Goal: Task Accomplishment & Management: Complete application form

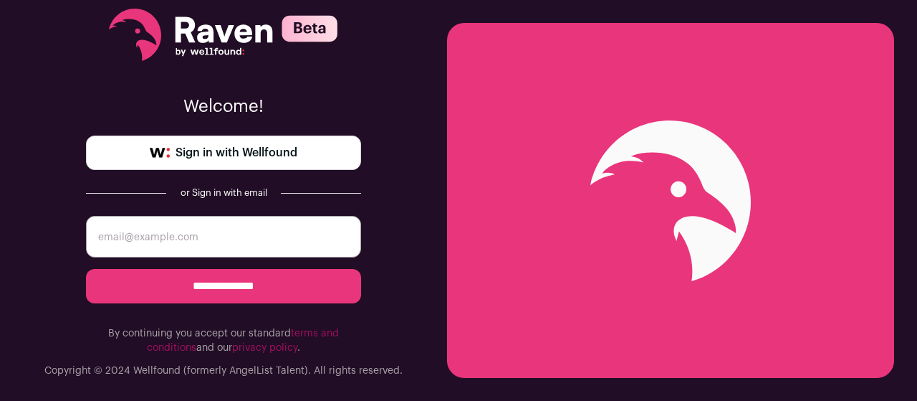
click at [272, 156] on span "Sign in with Wellfound" at bounding box center [237, 152] width 122 height 17
click at [226, 147] on span "Sign in with Wellfound" at bounding box center [237, 152] width 122 height 17
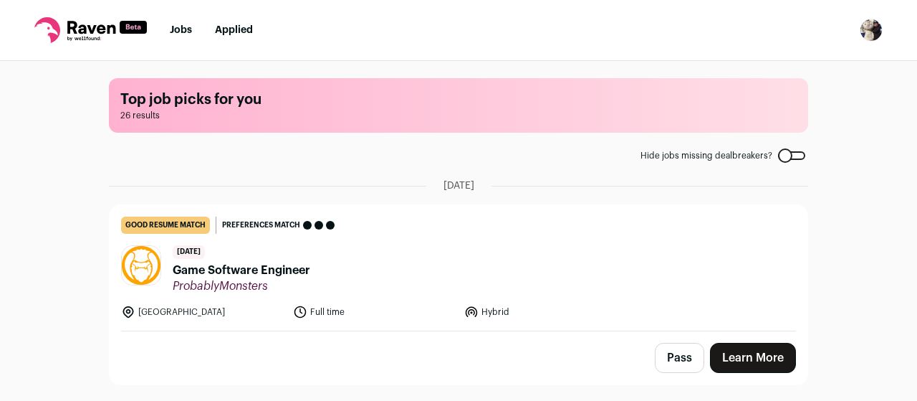
click at [272, 279] on span "ProbablyMonsters" at bounding box center [242, 286] width 138 height 14
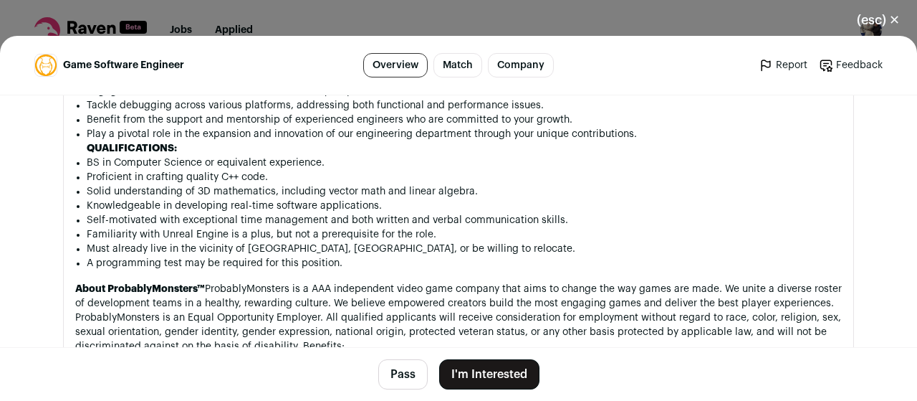
scroll to position [932, 0]
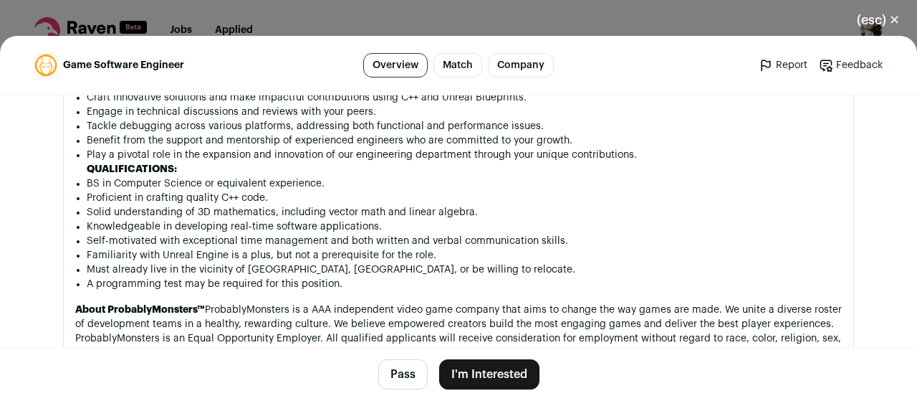
click at [505, 363] on button "I'm Interested" at bounding box center [489, 374] width 100 height 30
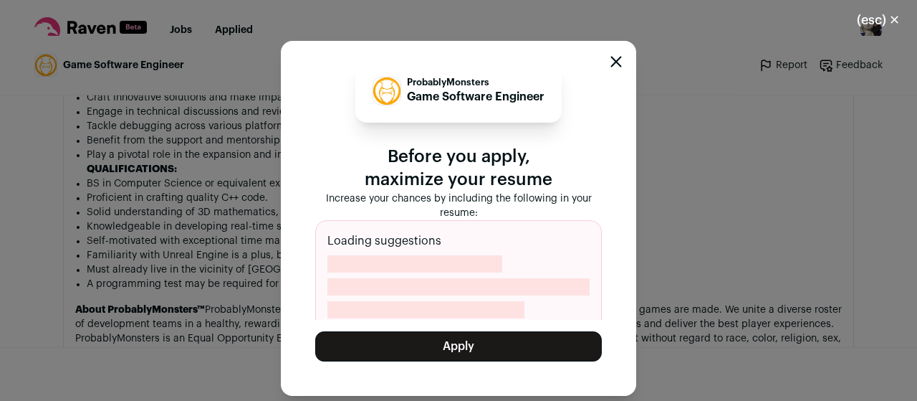
scroll to position [25, 0]
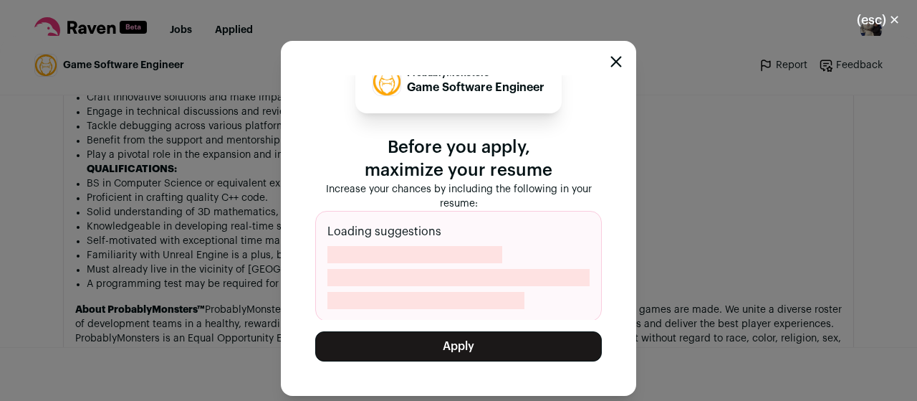
click at [528, 344] on button "Apply" at bounding box center [458, 346] width 287 height 30
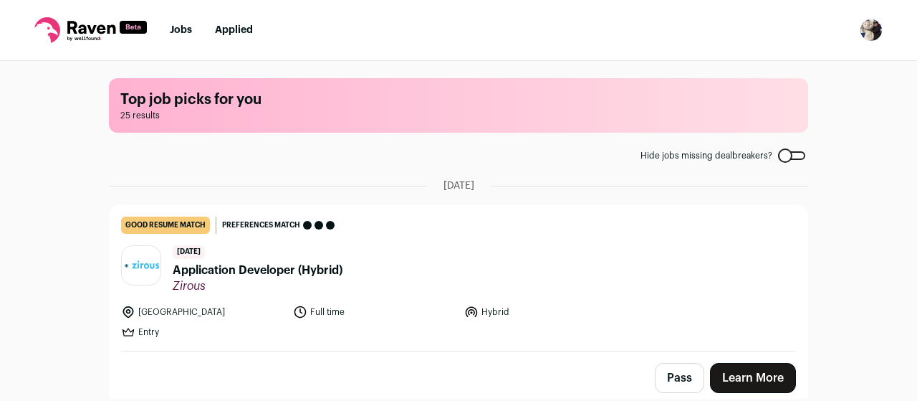
click at [287, 269] on span "Application Developer (Hybrid)" at bounding box center [258, 270] width 170 height 17
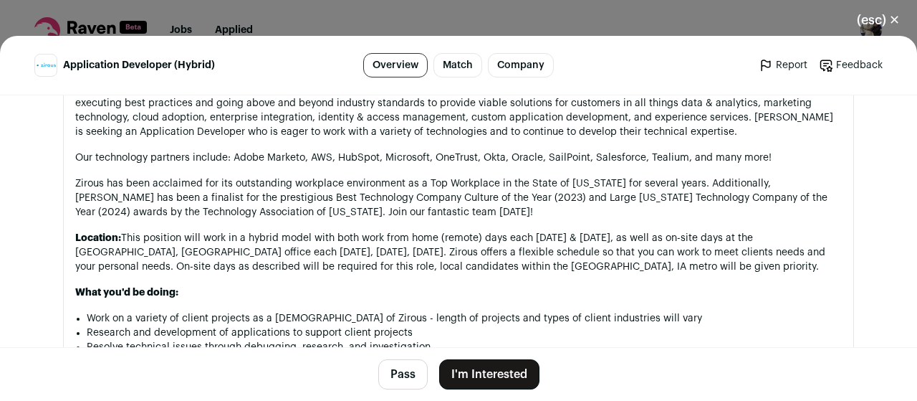
scroll to position [645, 0]
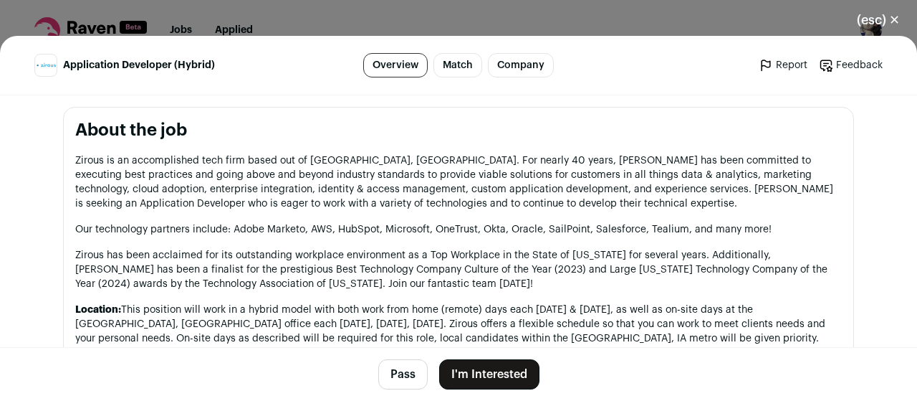
click at [84, 258] on p "Zirous has been acclaimed for its outstanding workplace environment as a Top Wo…" at bounding box center [458, 269] width 767 height 43
click at [496, 368] on button "I'm Interested" at bounding box center [489, 374] width 100 height 30
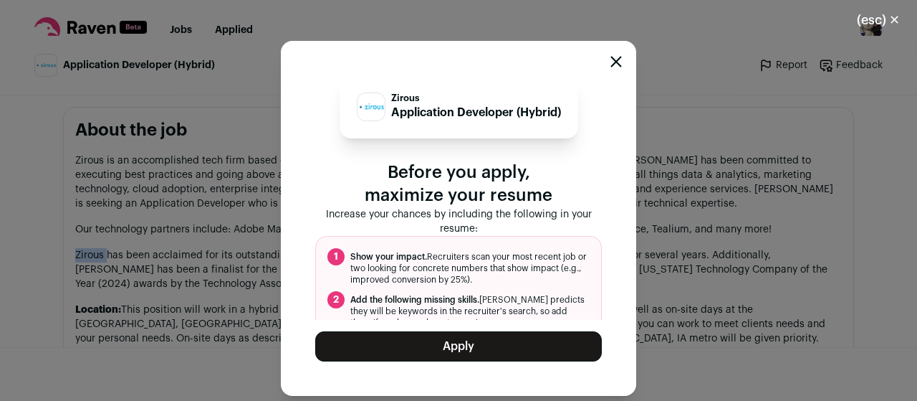
click at [489, 350] on button "Apply" at bounding box center [458, 346] width 287 height 30
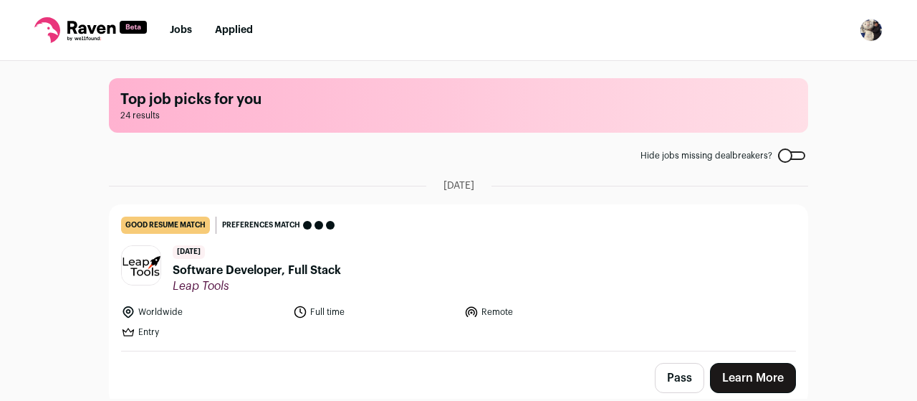
click at [229, 34] on link "Applied" at bounding box center [234, 30] width 38 height 10
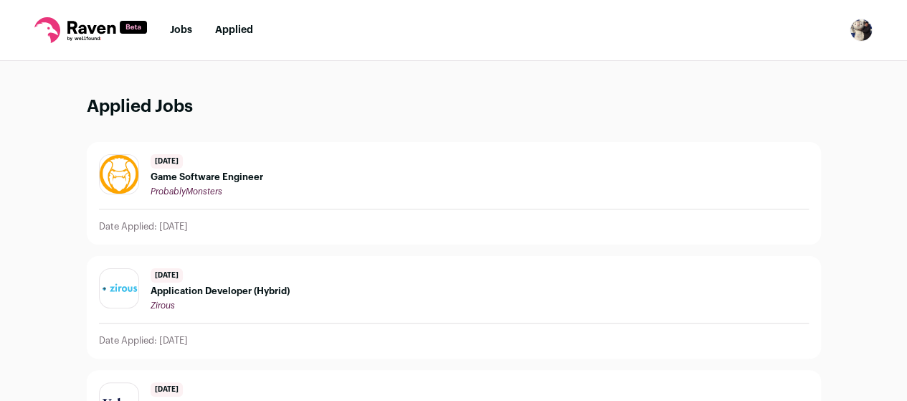
click at [251, 289] on span "Application Developer (Hybrid)" at bounding box center [220, 290] width 139 height 11
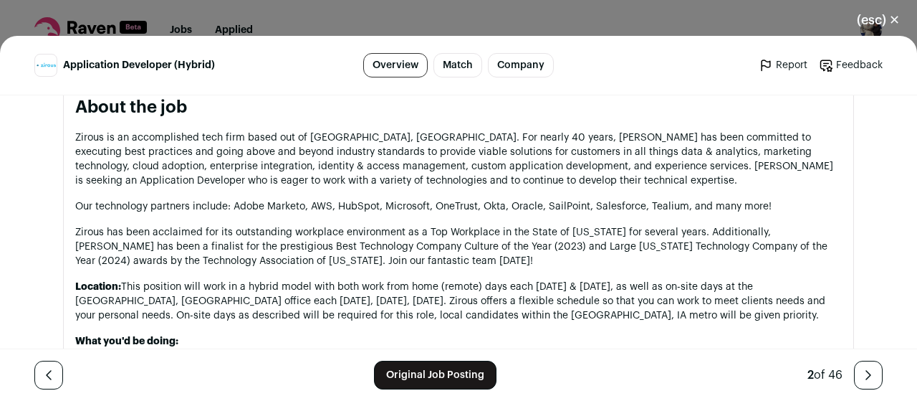
scroll to position [510, 0]
